Goal: Task Accomplishment & Management: Manage account settings

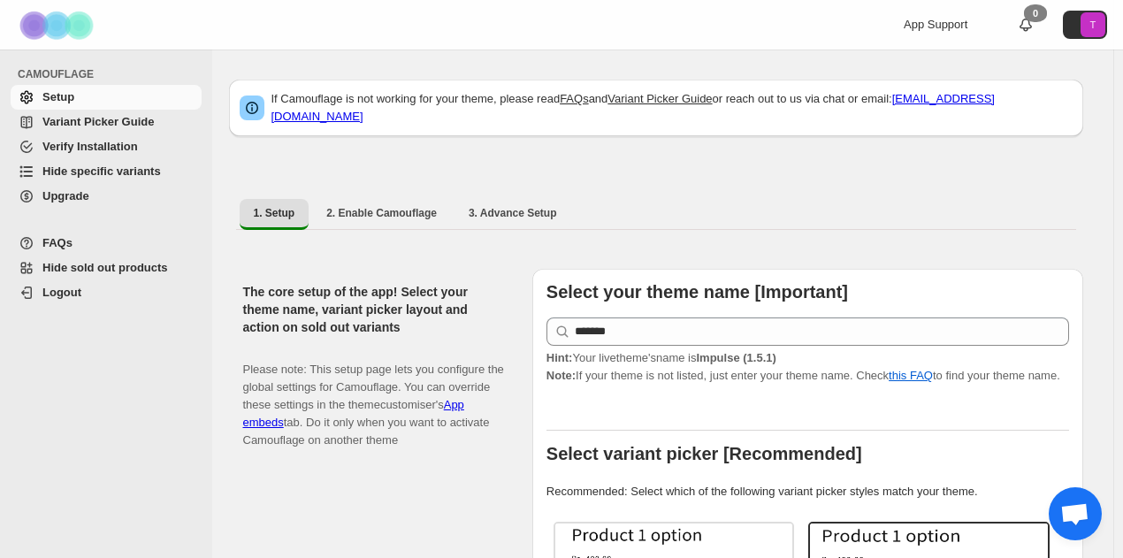
click at [952, 21] on span "App Support" at bounding box center [936, 24] width 64 height 13
click at [961, 22] on span "App Support" at bounding box center [936, 24] width 64 height 13
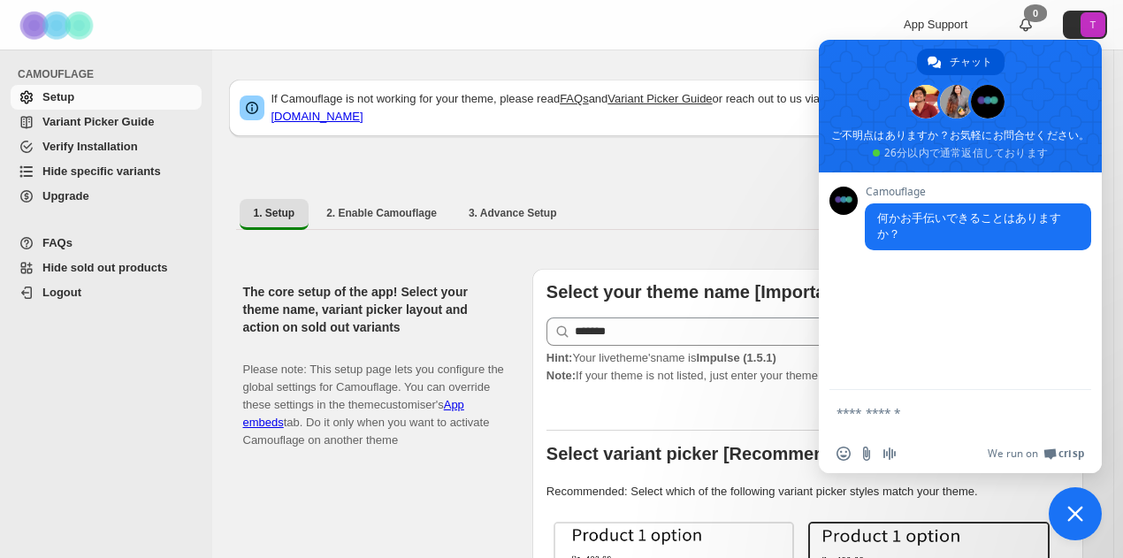
click at [694, 211] on ul "1. Setup 2. Enable Camouflage 3. Advance Setup More views" at bounding box center [656, 214] width 840 height 32
click at [1077, 517] on span "チャットを閉じる" at bounding box center [1075, 514] width 16 height 16
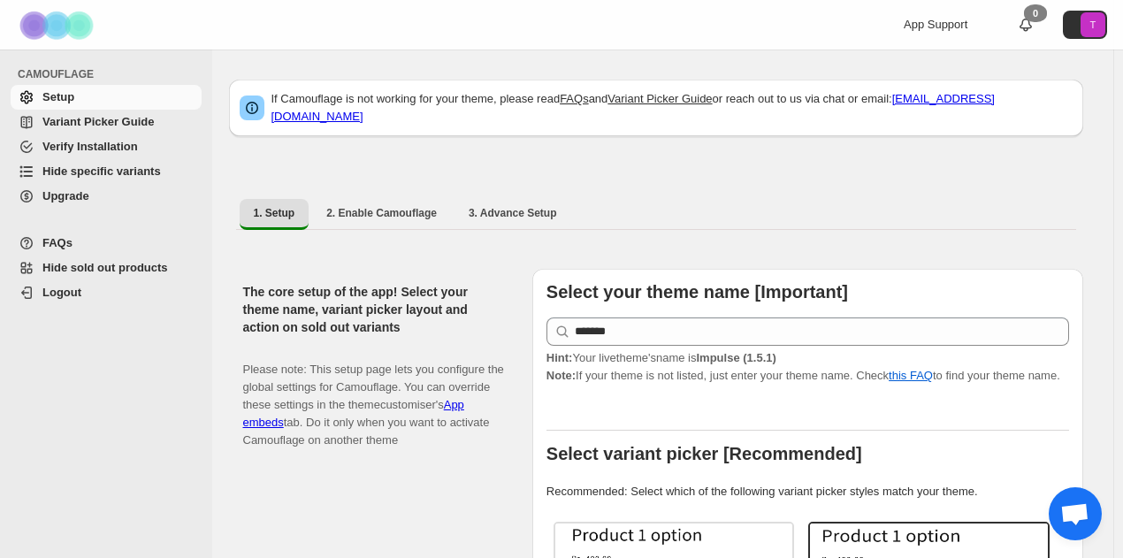
click at [76, 188] on span "Upgrade" at bounding box center [120, 196] width 156 height 18
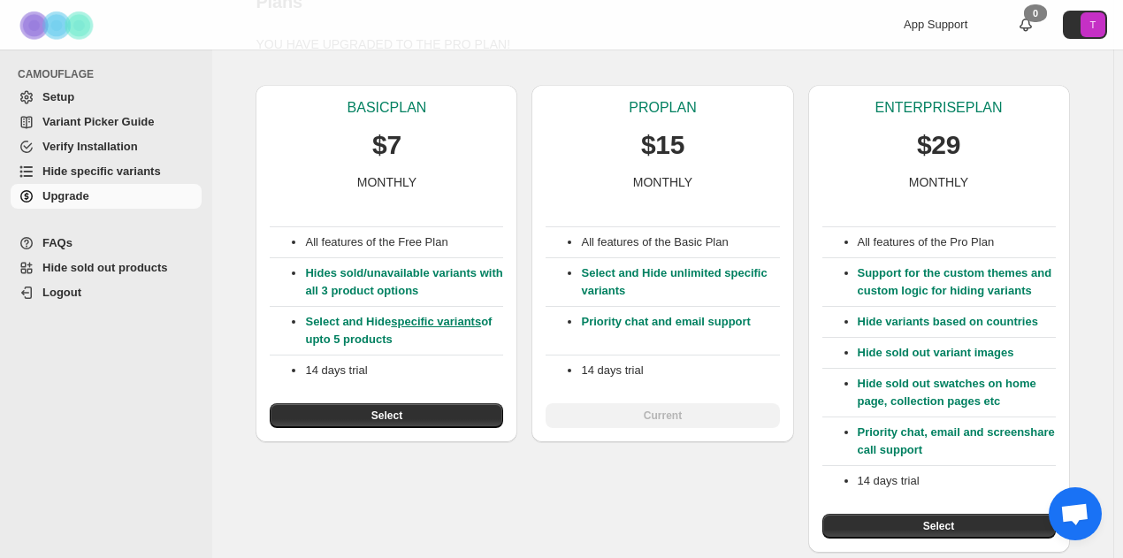
scroll to position [108, 0]
